Goal: Task Accomplishment & Management: Manage account settings

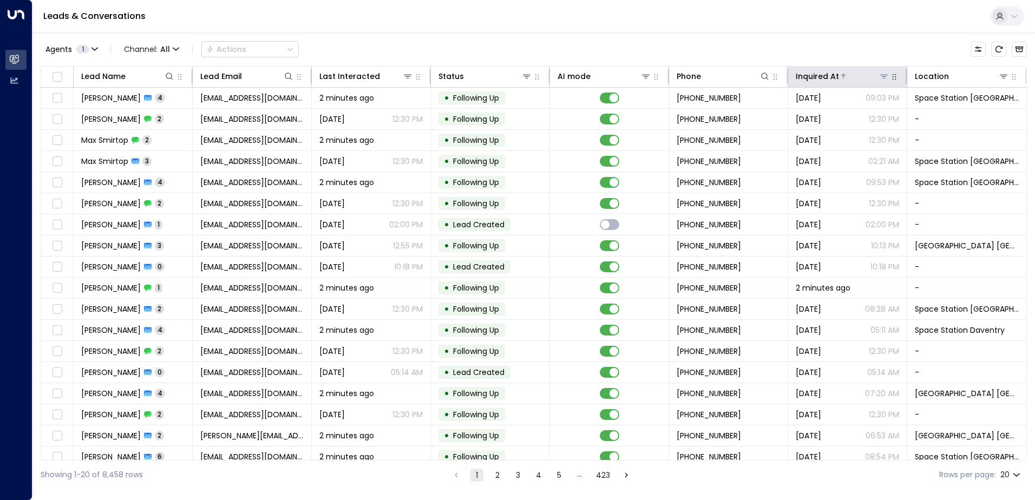
click at [880, 77] on icon at bounding box center [884, 76] width 9 height 9
click at [843, 50] on div "Agents 1 Channel: All Actions" at bounding box center [534, 49] width 986 height 23
click at [874, 75] on div at bounding box center [864, 76] width 50 height 11
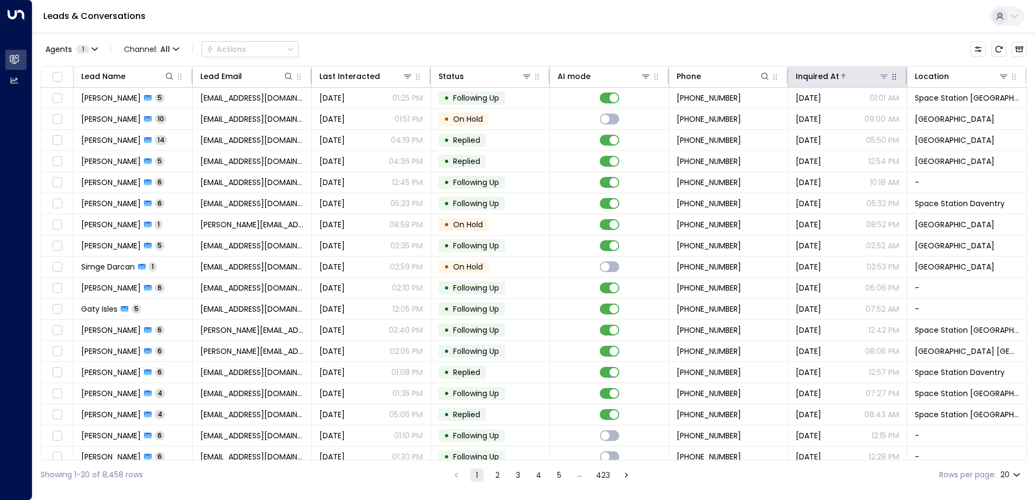
click at [844, 73] on div at bounding box center [864, 76] width 50 height 11
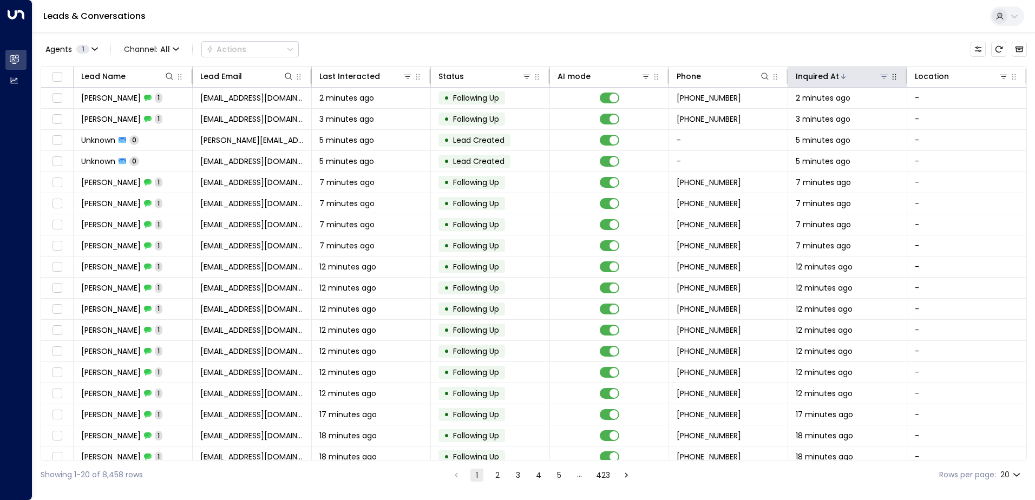
click at [880, 77] on icon at bounding box center [884, 76] width 9 height 9
click at [853, 33] on div "Agents 1 Channel: All Actions Lead Name Lead Email Last Interacted Status AI mo…" at bounding box center [534, 260] width 986 height 457
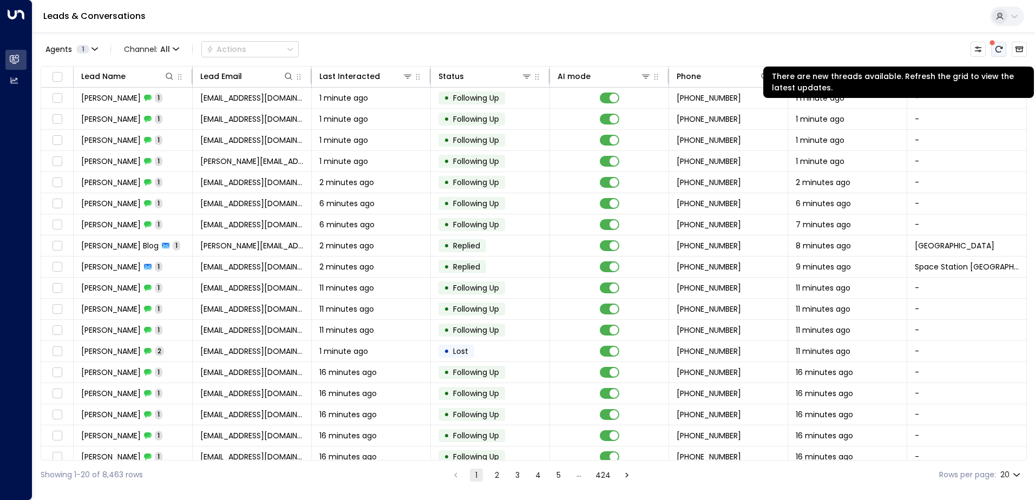
click at [995, 54] on button "There are new threads available. Refresh the grid to view the latest updates." at bounding box center [998, 49] width 15 height 15
